Goal: Task Accomplishment & Management: Use online tool/utility

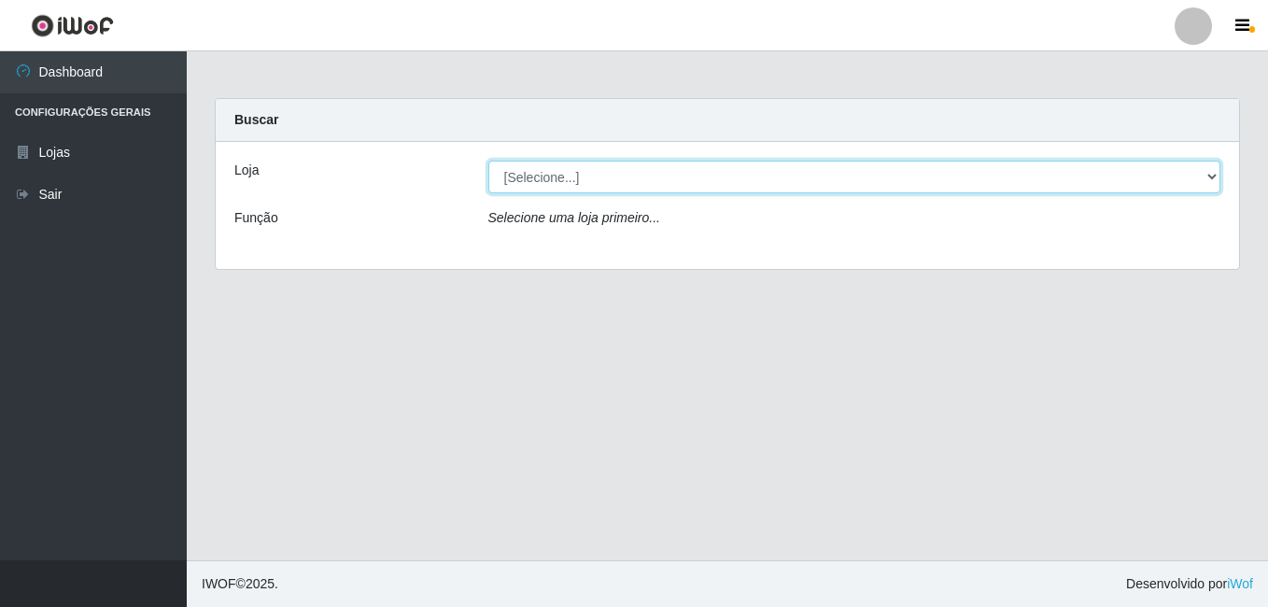
click at [528, 179] on select "[Selecione...] [PERSON_NAME]" at bounding box center [854, 177] width 733 height 33
select select "230"
click at [488, 161] on select "[Selecione...] [PERSON_NAME]" at bounding box center [854, 177] width 733 height 33
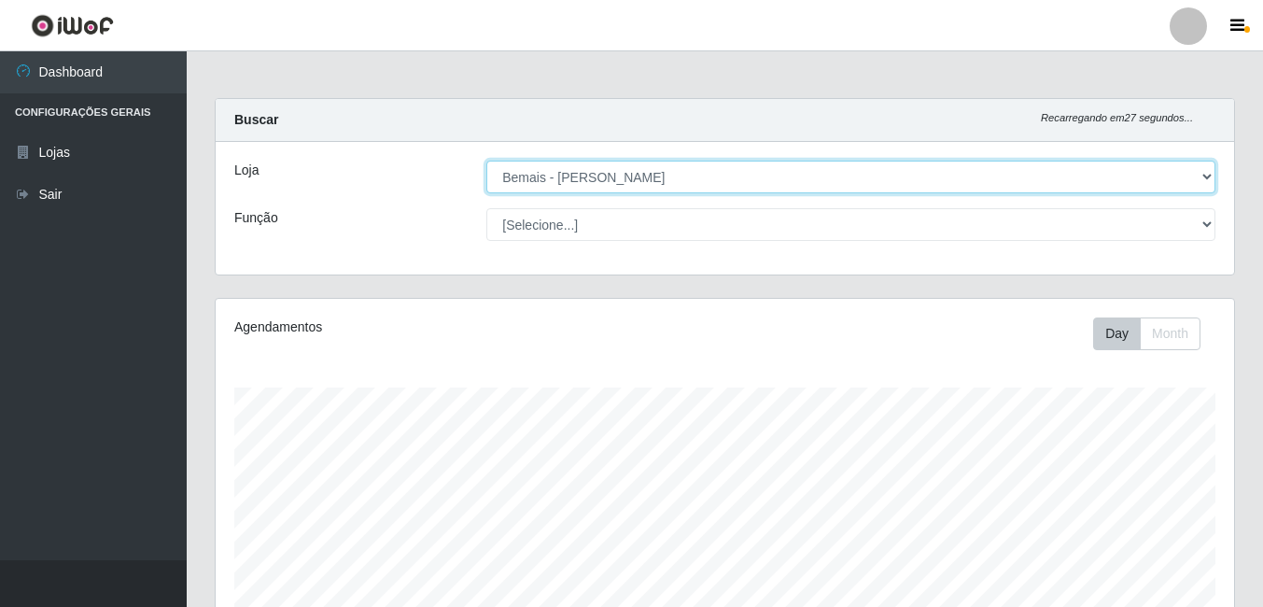
click at [539, 178] on select "[Selecione...] [PERSON_NAME]" at bounding box center [850, 177] width 729 height 33
click at [486, 161] on select "[Selecione...] [PERSON_NAME]" at bounding box center [850, 177] width 729 height 33
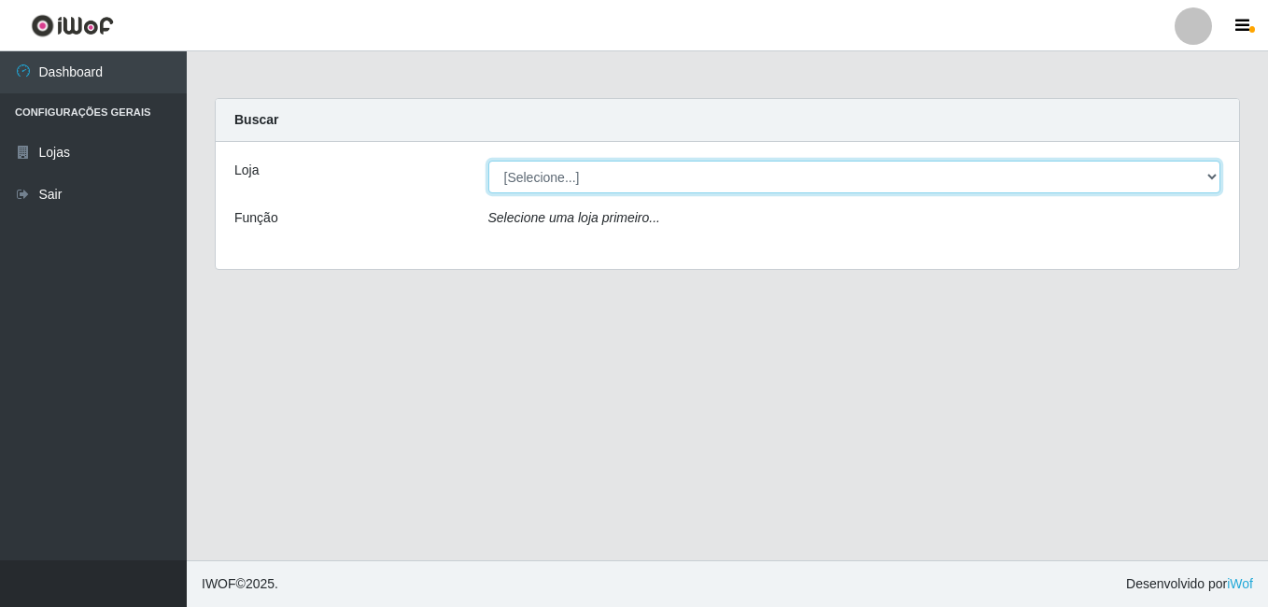
click at [515, 175] on select "[Selecione...] [PERSON_NAME]" at bounding box center [854, 177] width 733 height 33
select select "230"
click at [488, 161] on select "[Selecione...] [PERSON_NAME]" at bounding box center [854, 177] width 733 height 33
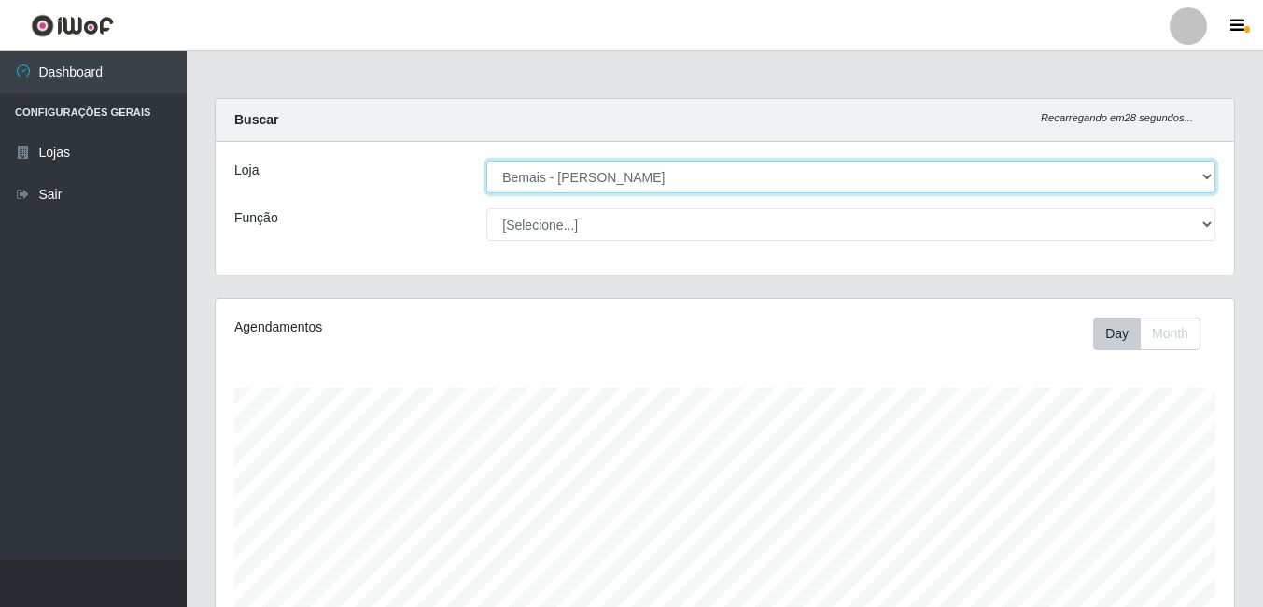
scroll to position [387, 1018]
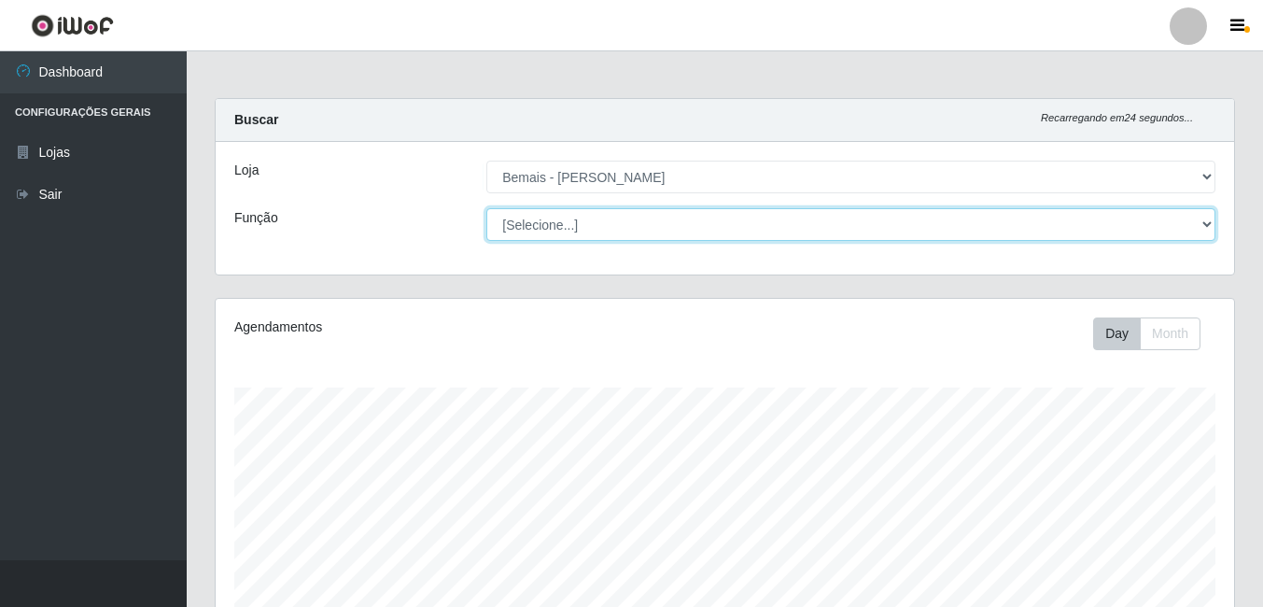
click at [630, 229] on select "[Selecione...] ASG ASG + ASG ++ Auxiliar de Depósito Auxiliar de Depósito + Aux…" at bounding box center [850, 224] width 729 height 33
click at [635, 230] on select "[Selecione...] ASG ASG + ASG ++ Auxiliar de Depósito Auxiliar de Depósito + Aux…" at bounding box center [850, 224] width 729 height 33
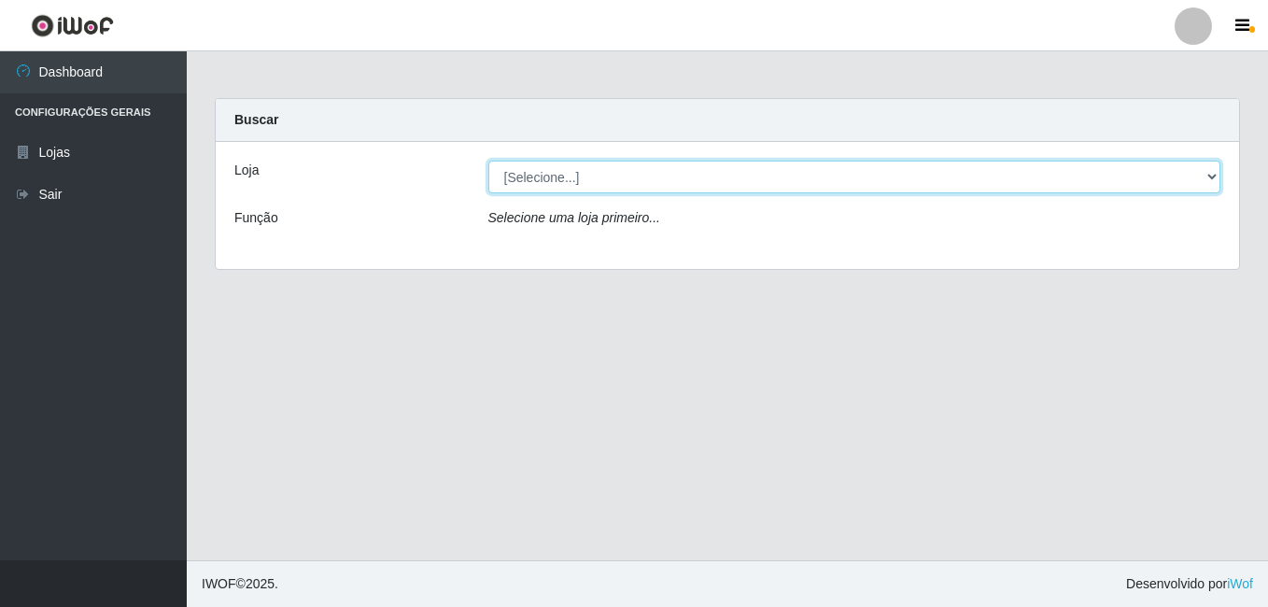
click at [523, 175] on select "[Selecione...] [PERSON_NAME]" at bounding box center [854, 177] width 733 height 33
select select "230"
click at [488, 161] on select "[Selecione...] [PERSON_NAME]" at bounding box center [854, 177] width 733 height 33
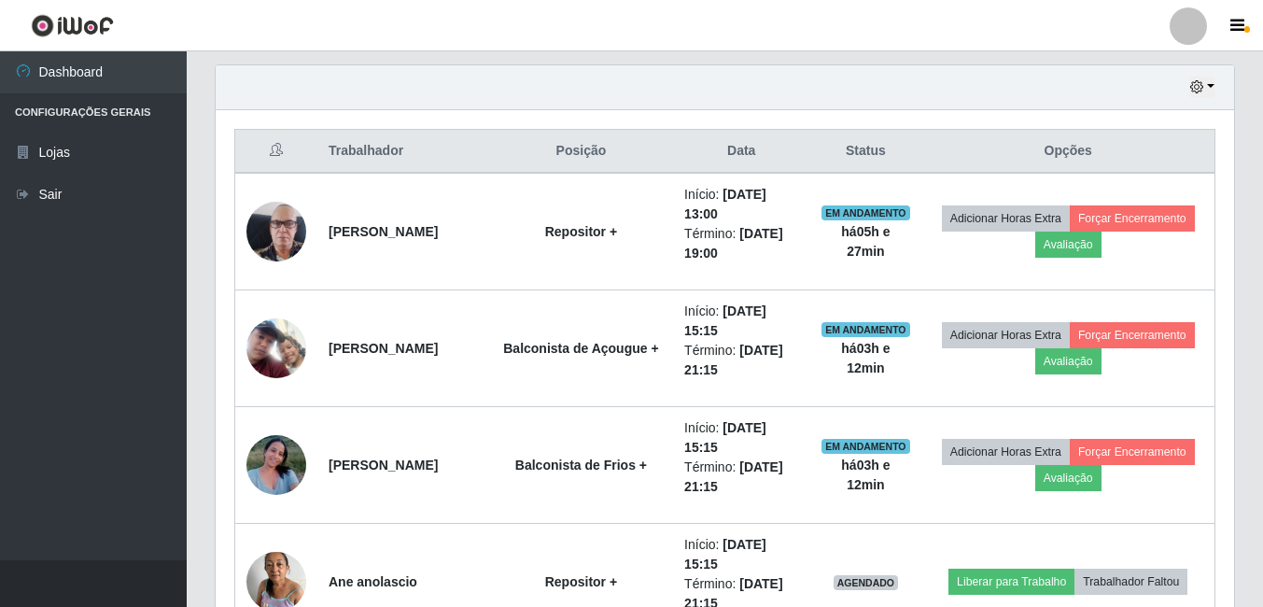
scroll to position [640, 0]
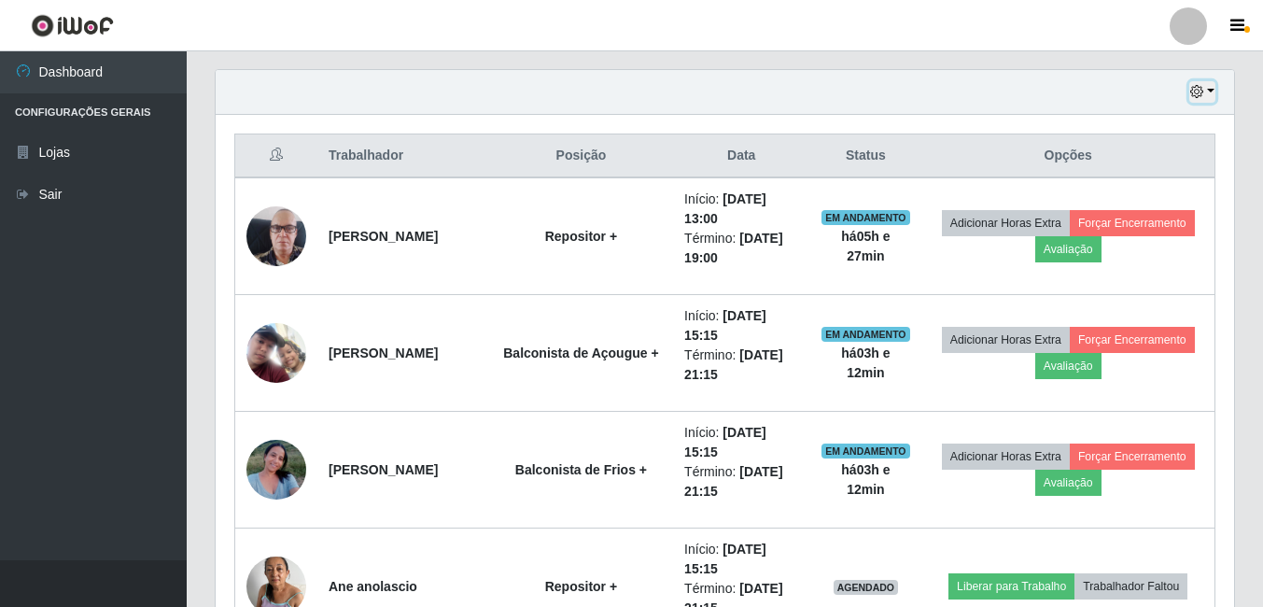
click at [1207, 93] on button "button" at bounding box center [1202, 91] width 26 height 21
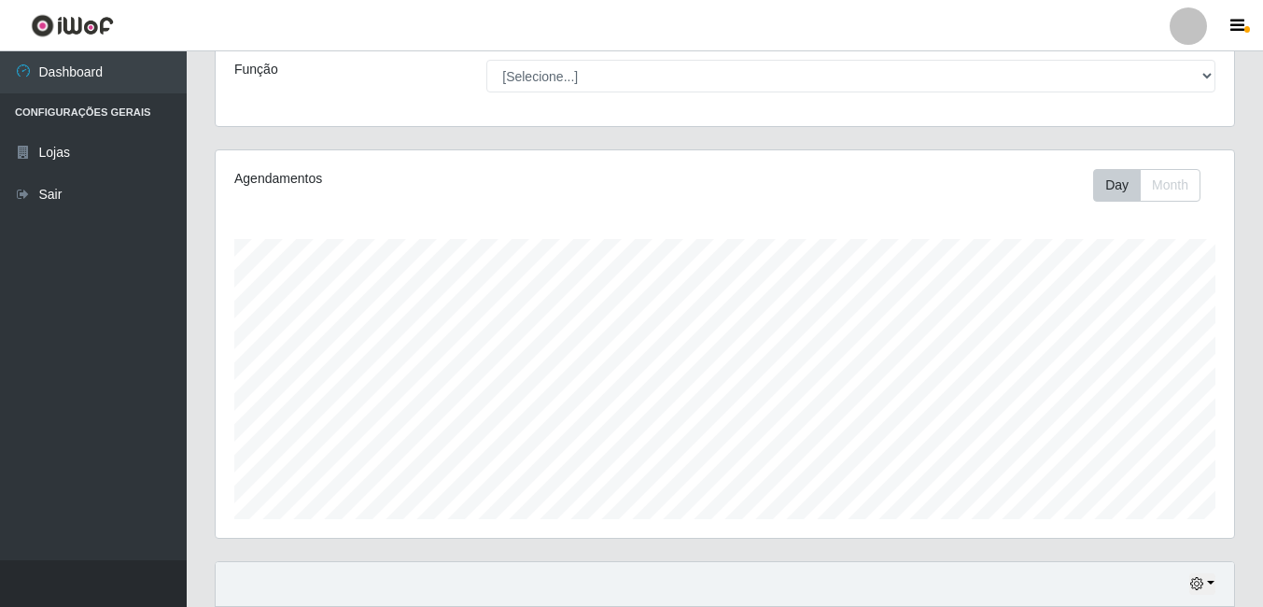
scroll to position [105, 0]
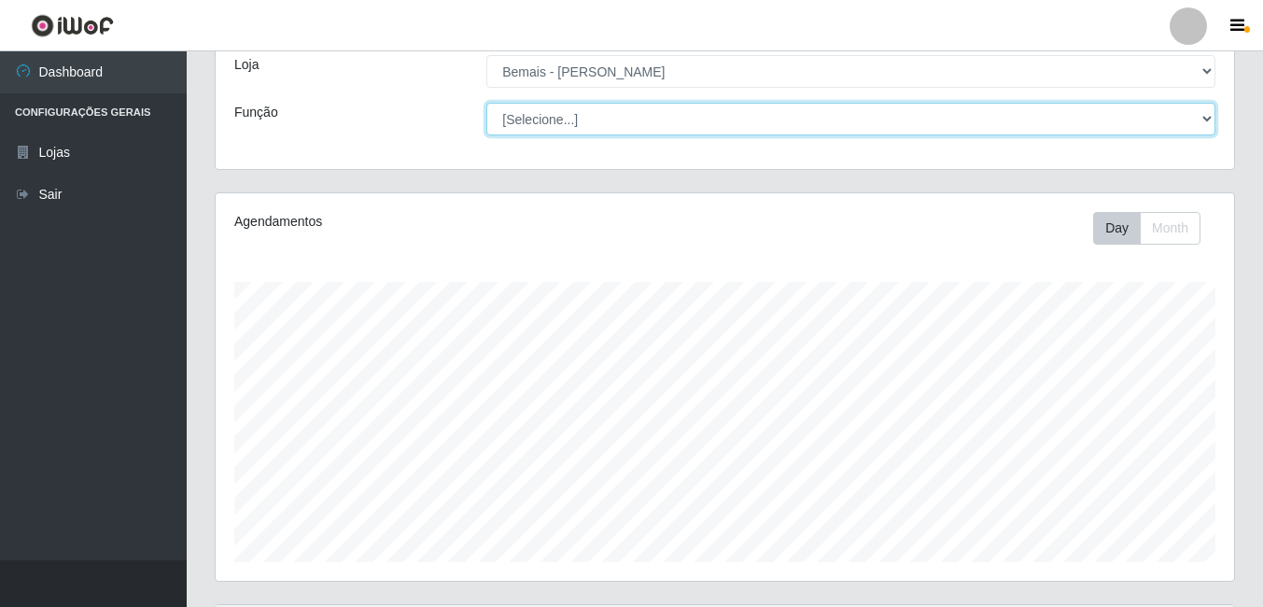
click at [741, 119] on select "[Selecione...] ASG ASG + ASG ++ Auxiliar de Depósito Auxiliar de Depósito + Aux…" at bounding box center [850, 119] width 729 height 33
select select "22"
click at [486, 103] on select "[Selecione...] ASG ASG + ASG ++ Auxiliar de Depósito Auxiliar de Depósito + Aux…" at bounding box center [850, 119] width 729 height 33
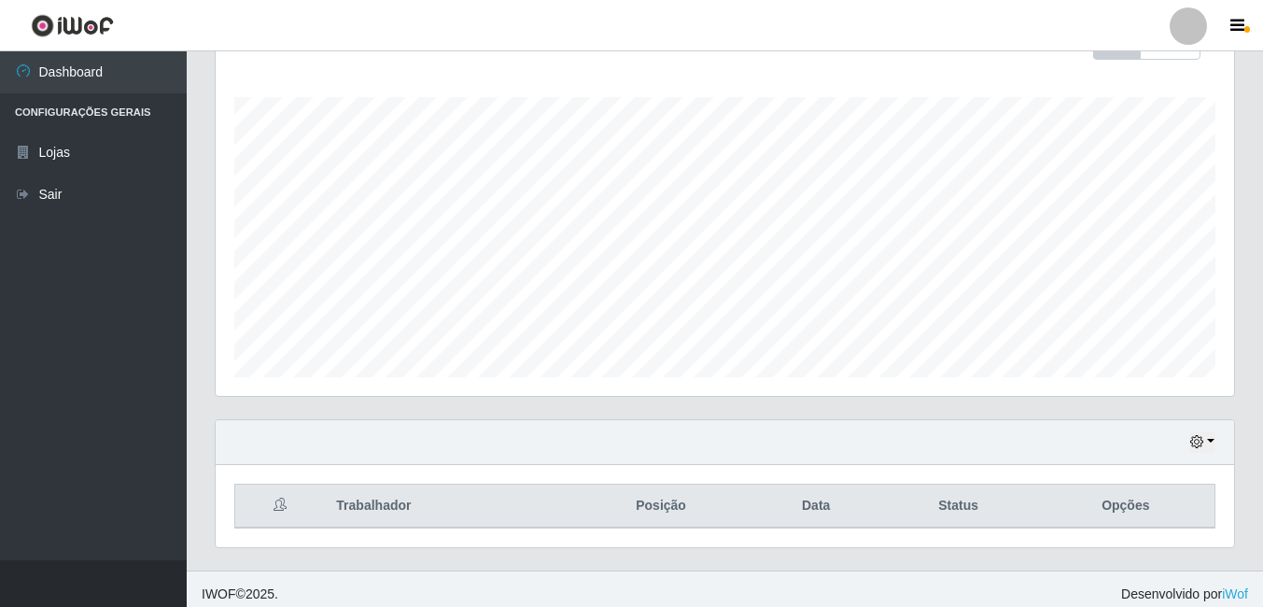
scroll to position [301, 0]
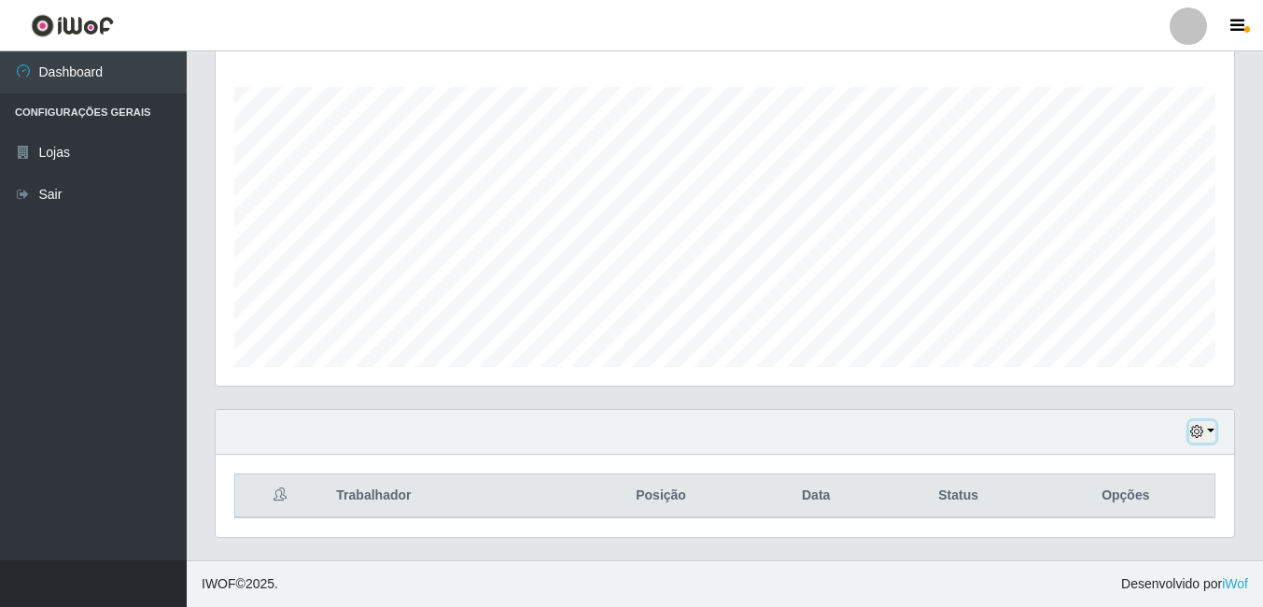
click at [1212, 427] on button "button" at bounding box center [1202, 431] width 26 height 21
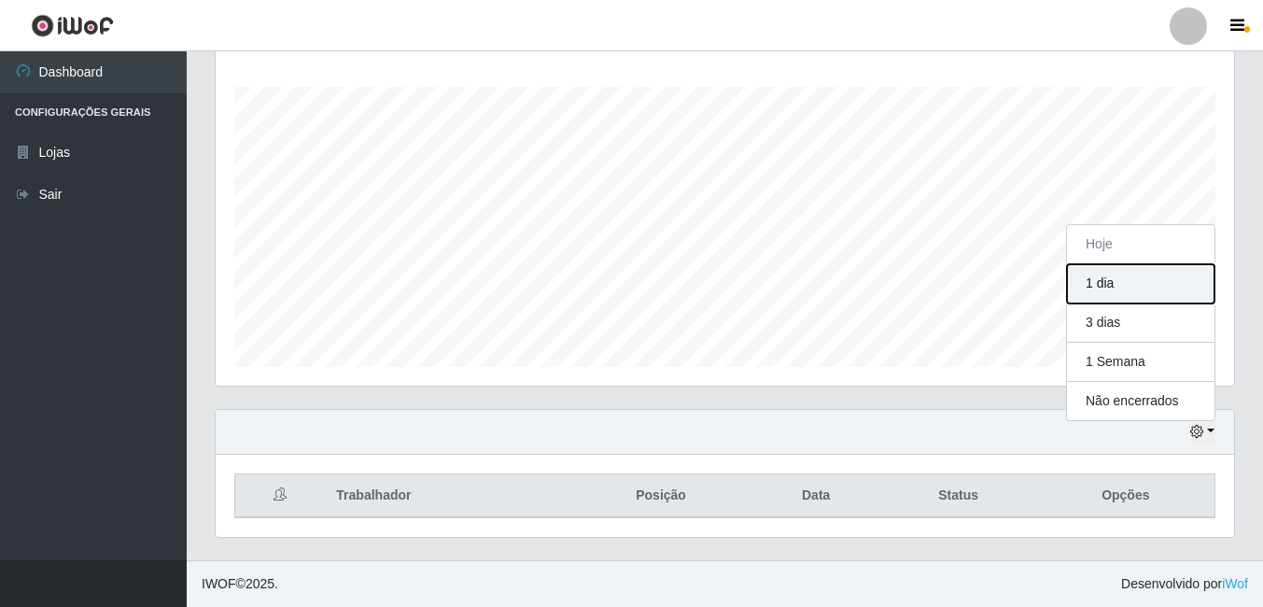
click at [1114, 292] on button "1 dia" at bounding box center [1140, 283] width 147 height 39
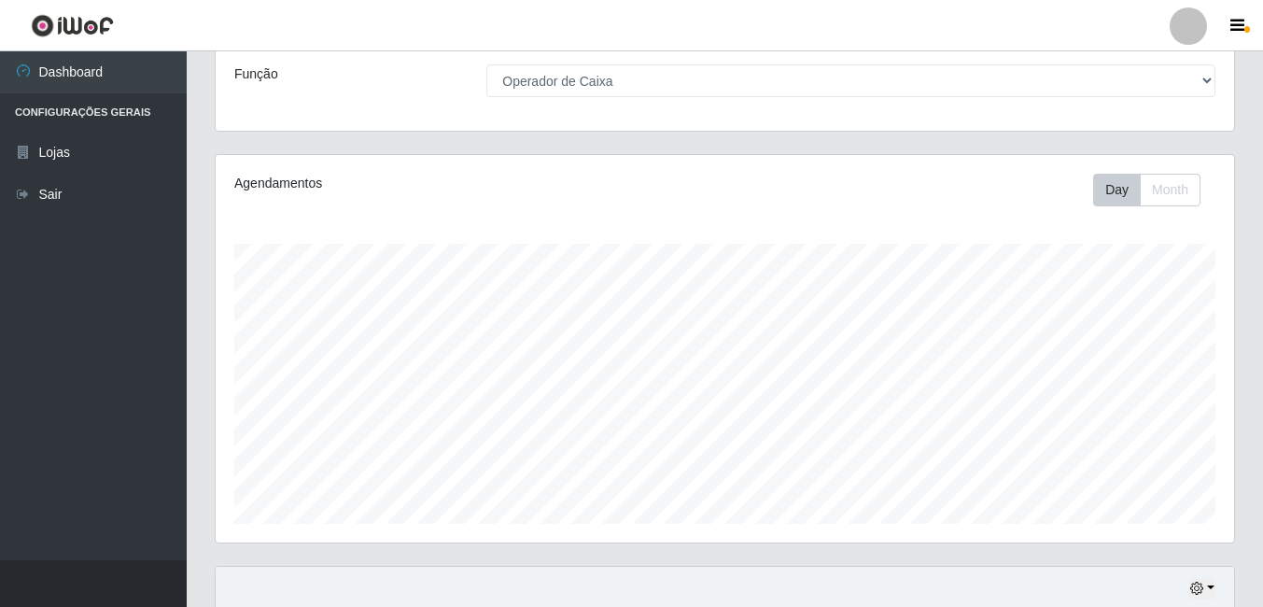
scroll to position [0, 0]
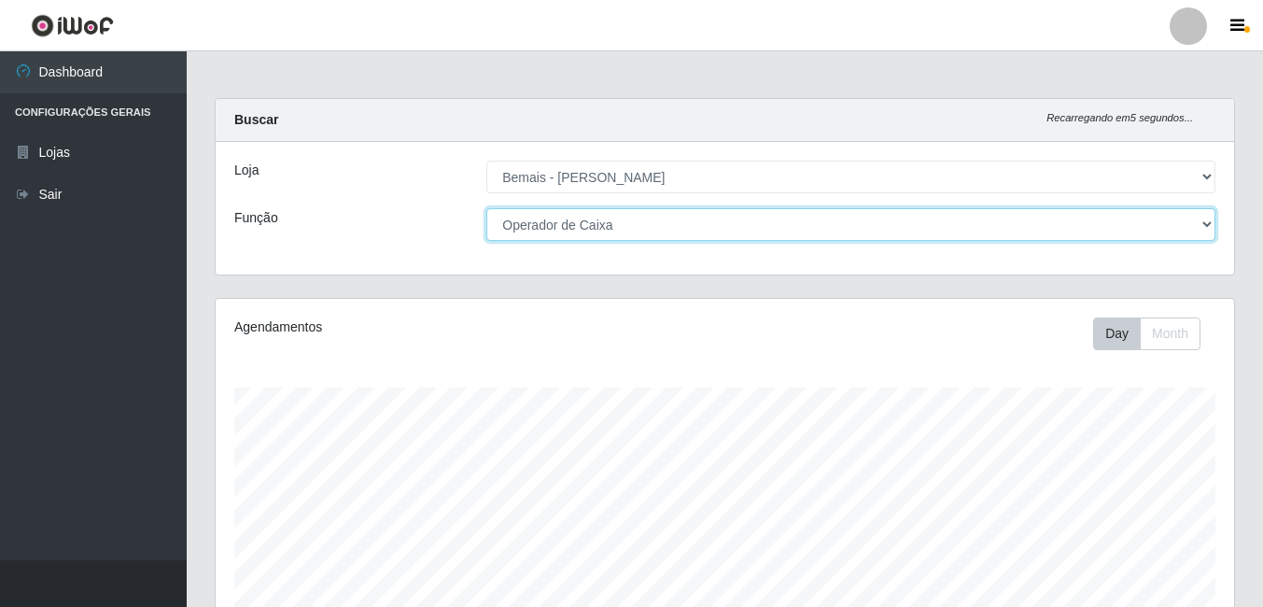
click at [1064, 214] on select "[Selecione...] ASG ASG + ASG ++ Auxiliar de Depósito Auxiliar de Depósito + Aux…" at bounding box center [850, 224] width 729 height 33
